Goal: Task Accomplishment & Management: Use online tool/utility

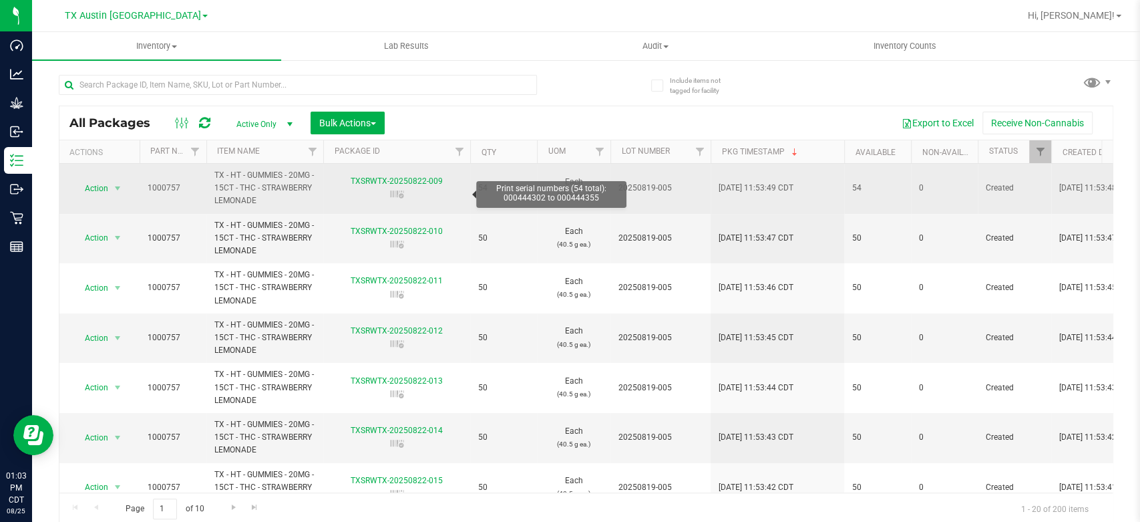
click at [389, 192] on icon at bounding box center [397, 194] width 17 height 13
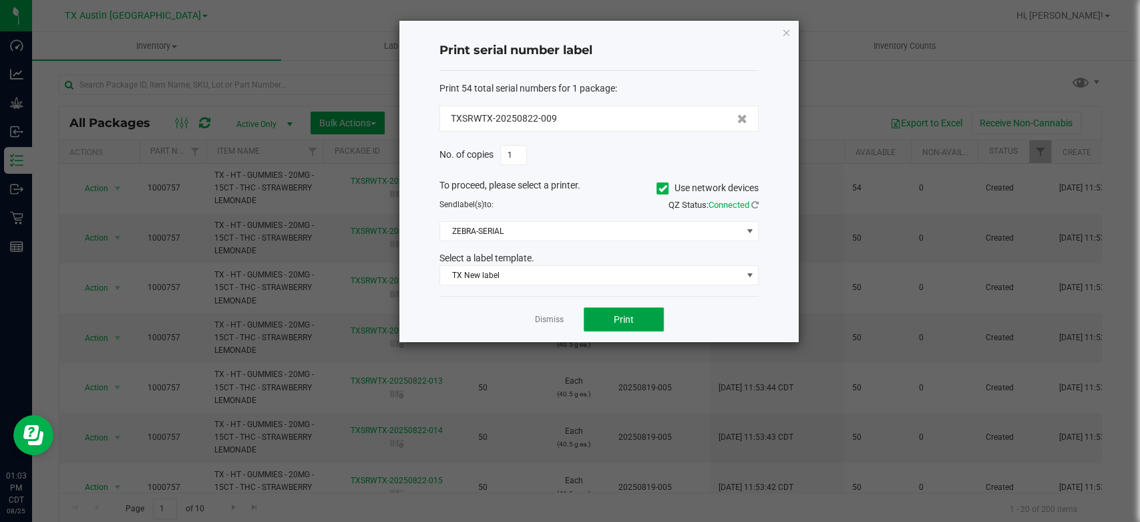
click at [633, 315] on span "Print" at bounding box center [624, 319] width 20 height 11
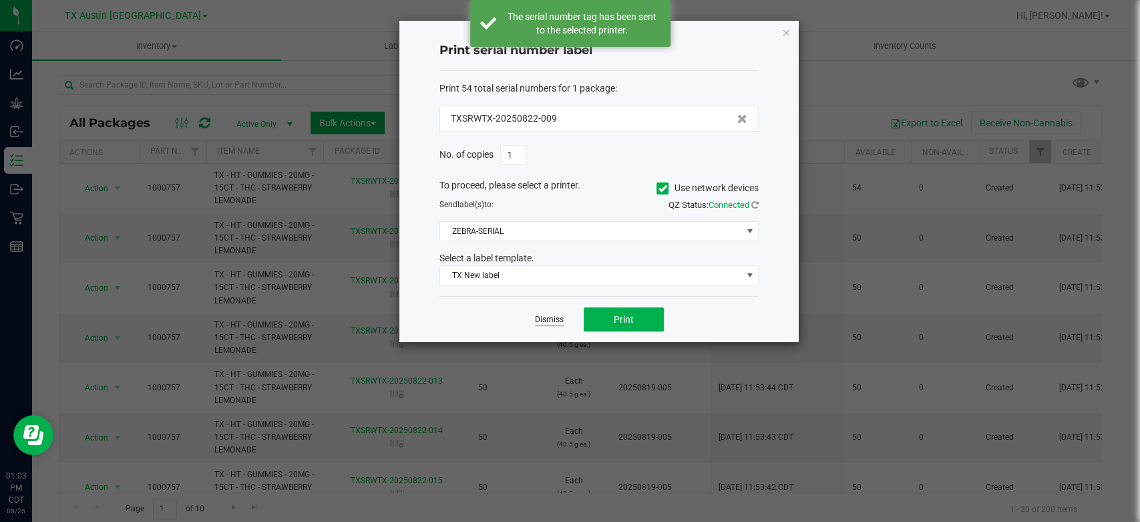
click at [543, 319] on link "Dismiss" at bounding box center [549, 319] width 29 height 11
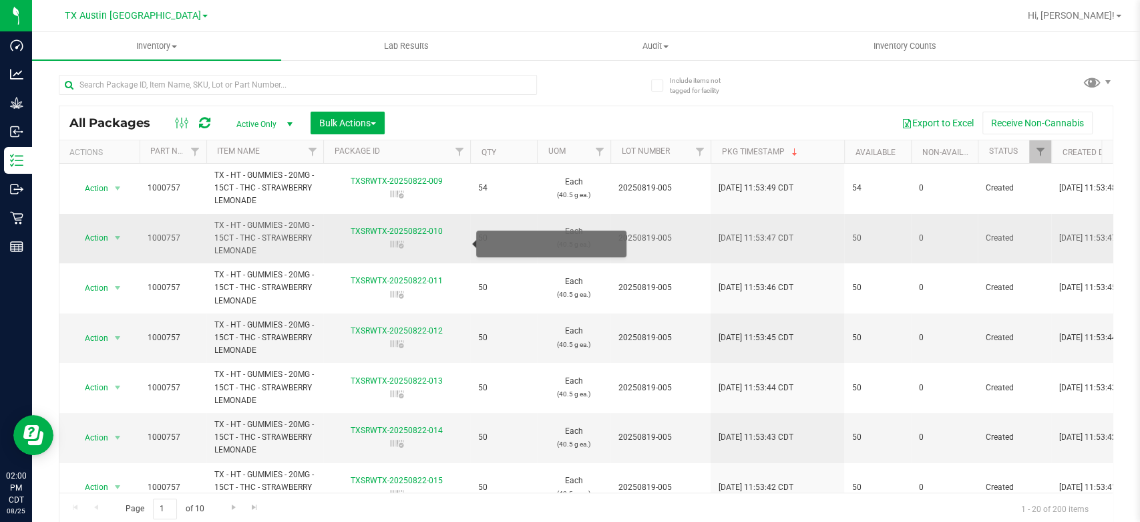
click at [398, 244] on icon at bounding box center [397, 244] width 17 height 13
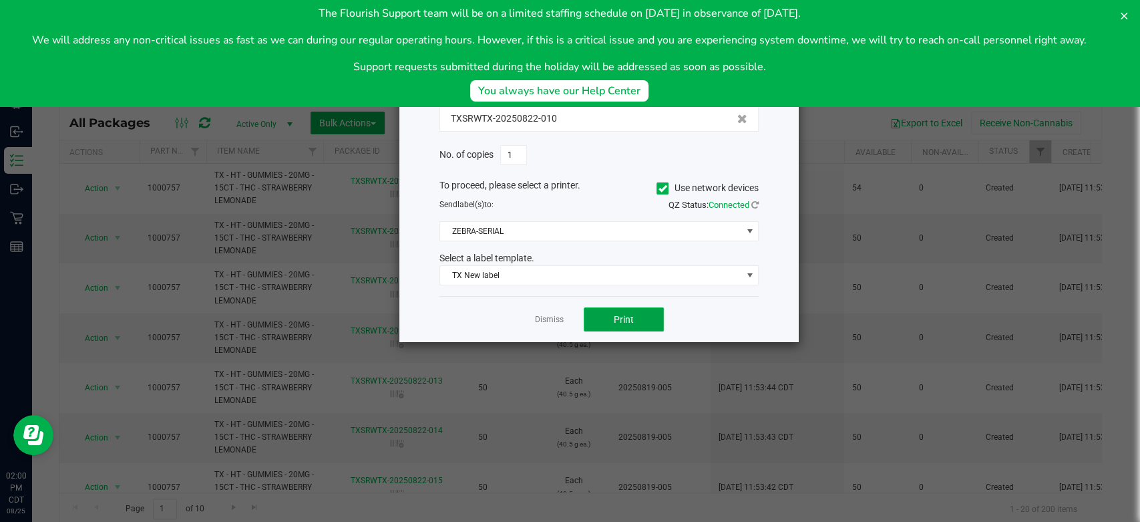
click at [651, 318] on button "Print" at bounding box center [624, 319] width 80 height 24
click at [558, 318] on link "Dismiss" at bounding box center [549, 319] width 29 height 11
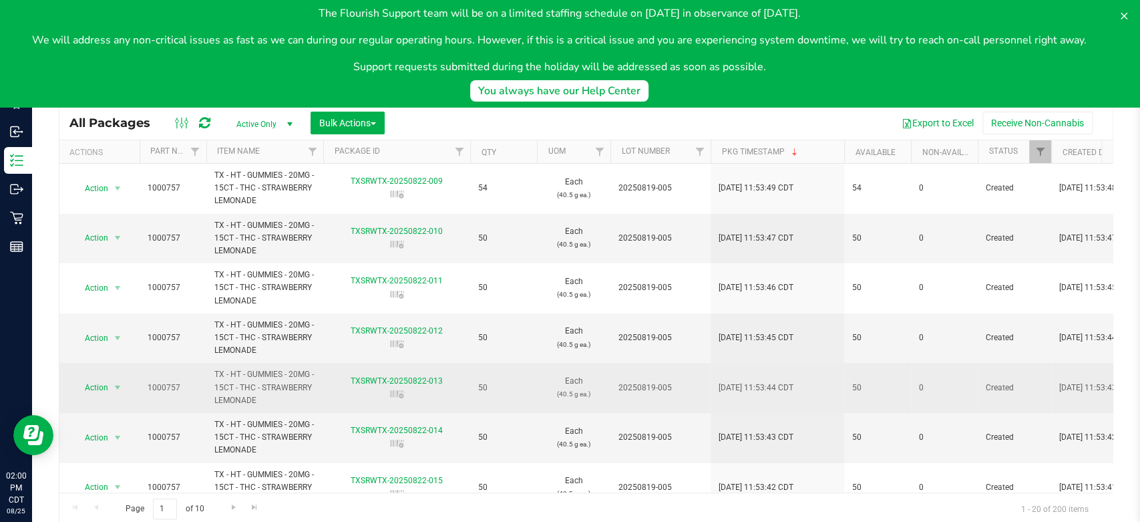
click at [397, 393] on icon at bounding box center [397, 393] width 17 height 13
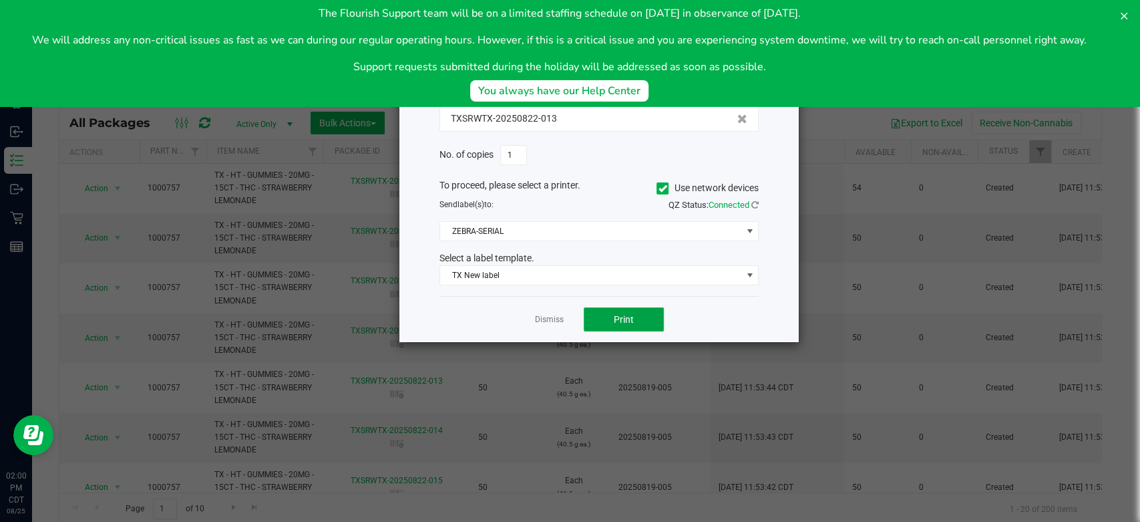
click at [625, 312] on button "Print" at bounding box center [624, 319] width 80 height 24
click at [543, 320] on link "Dismiss" at bounding box center [549, 319] width 29 height 11
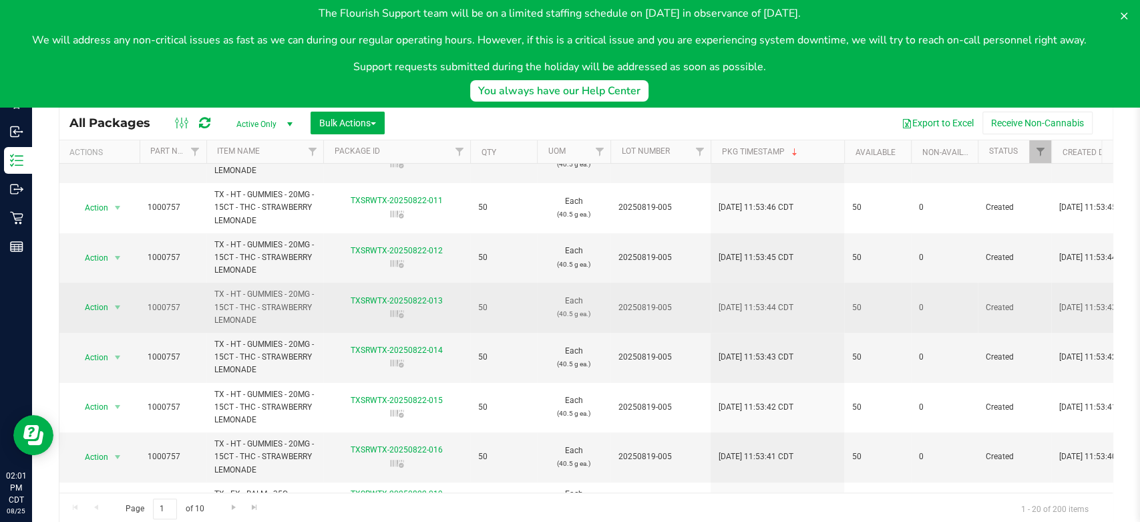
scroll to position [81, 0]
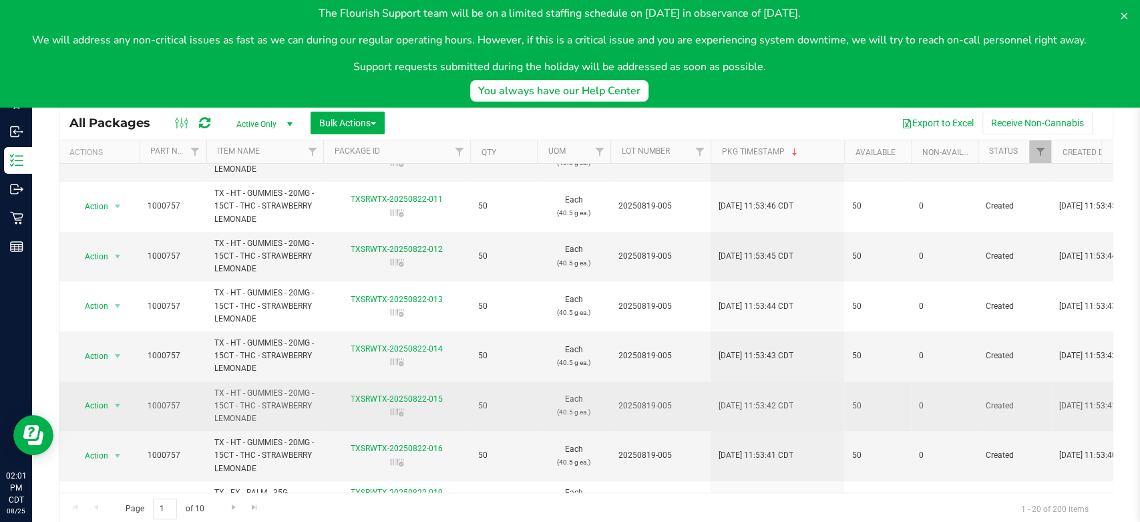
click at [401, 410] on icon at bounding box center [396, 412] width 13 height 8
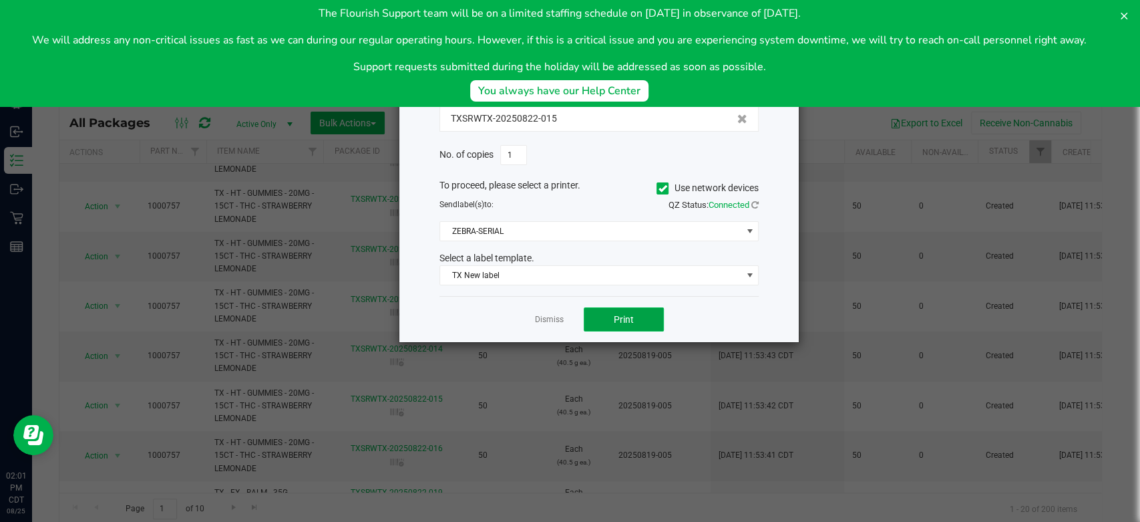
click at [614, 316] on span "Print" at bounding box center [624, 319] width 20 height 11
click at [545, 323] on link "Dismiss" at bounding box center [549, 319] width 29 height 11
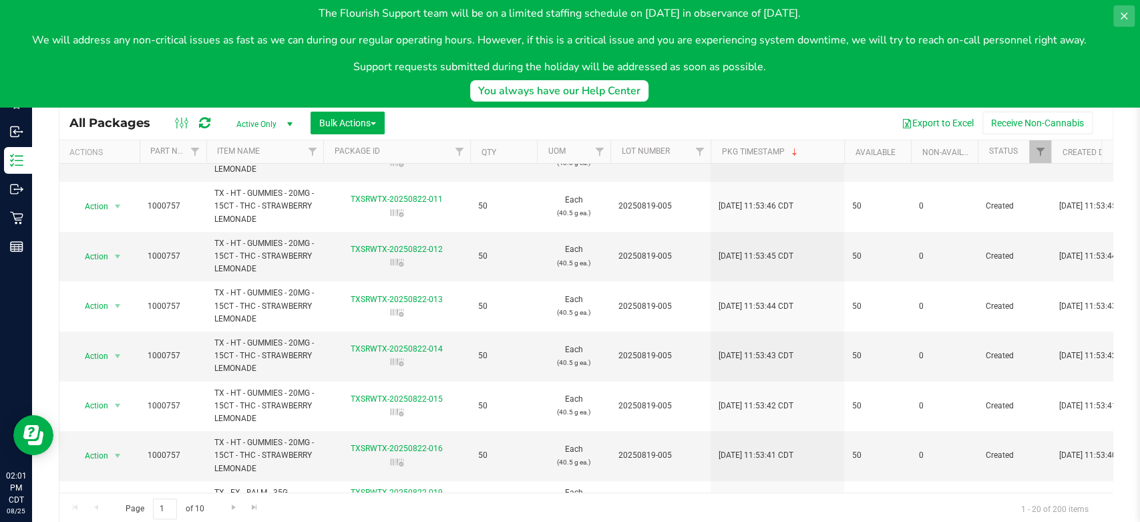
click at [1122, 13] on icon at bounding box center [1124, 16] width 11 height 11
